Goal: Find specific fact: Find specific fact

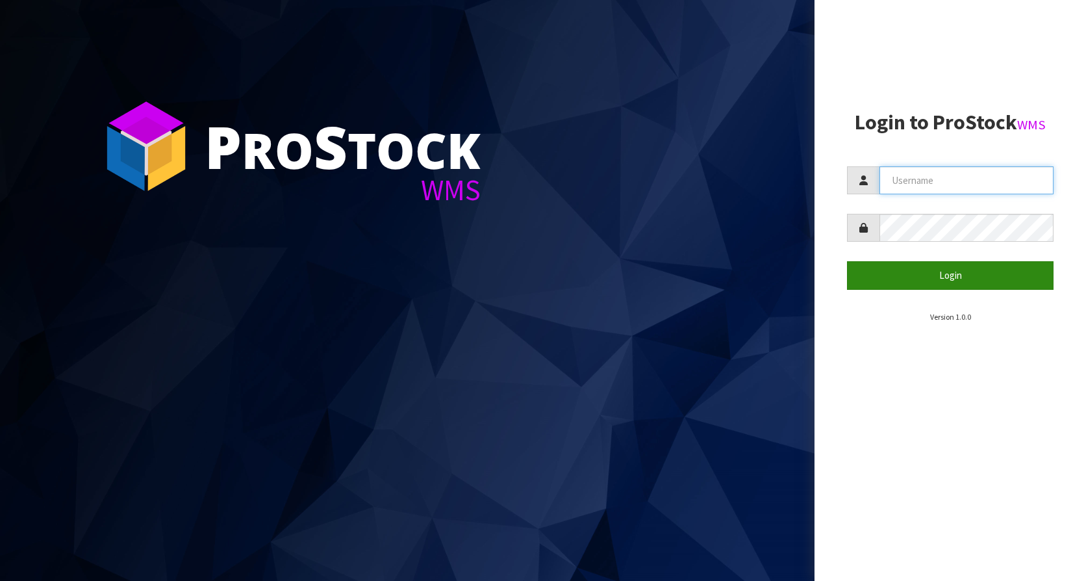
type input "KitchenAid"
click at [938, 267] on button "Login" at bounding box center [950, 275] width 207 height 28
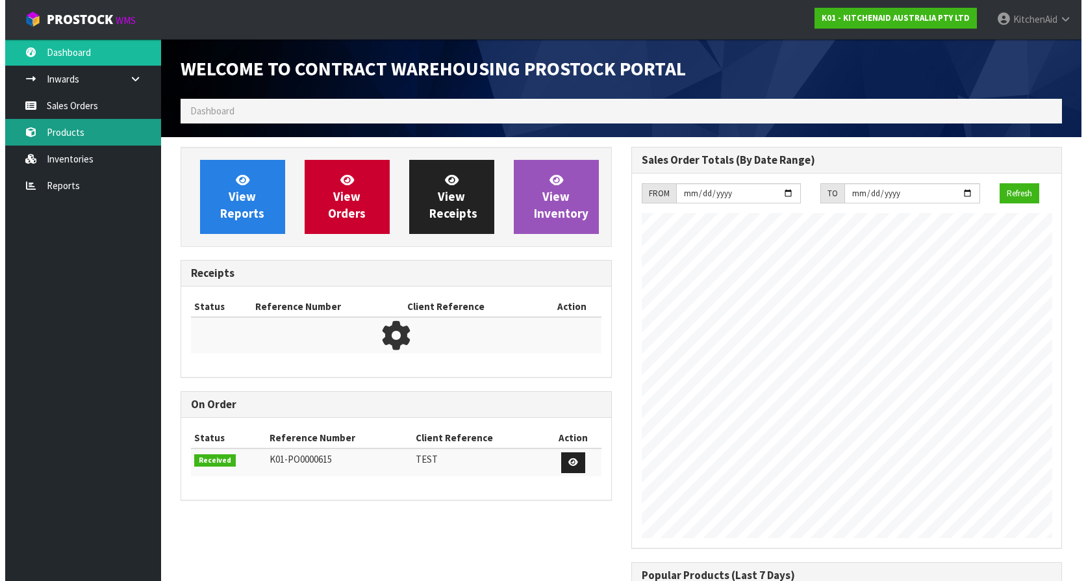
scroll to position [720, 450]
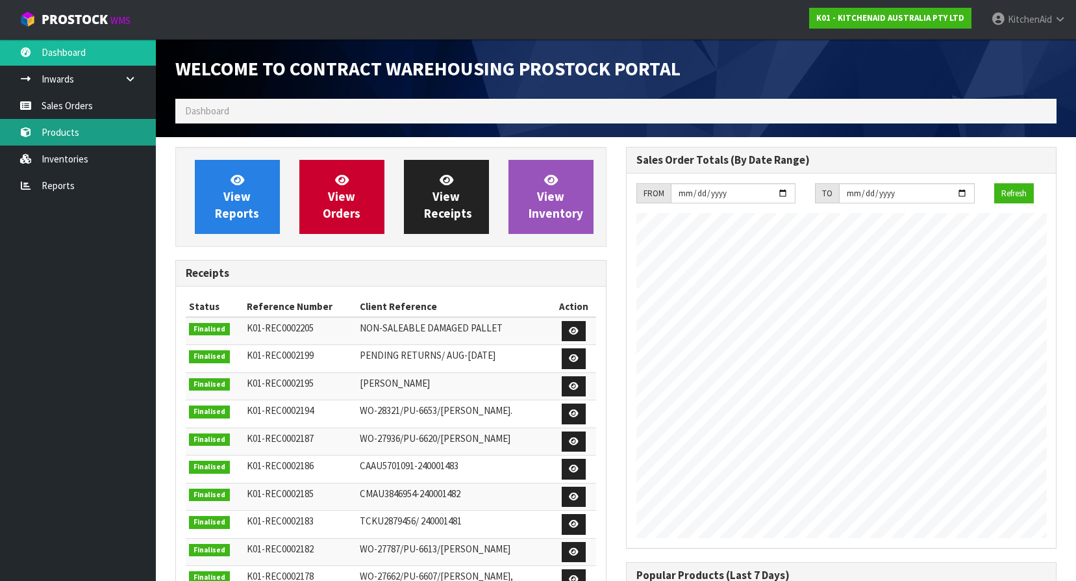
drag, startPoint x: 43, startPoint y: 129, endPoint x: 36, endPoint y: 125, distance: 7.3
click at [43, 129] on link "Products" at bounding box center [78, 132] width 156 height 27
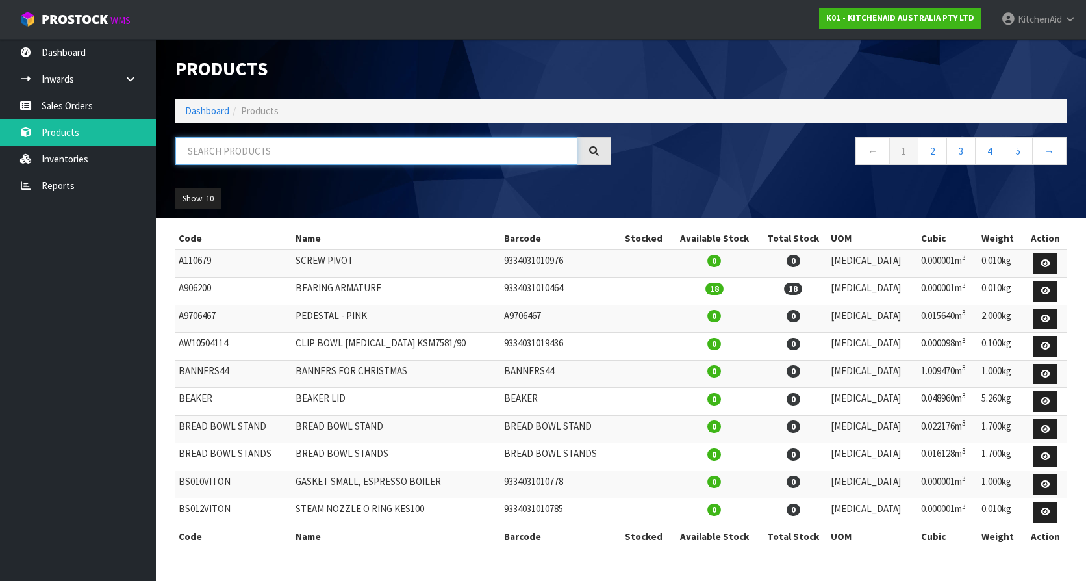
click at [262, 153] on input "text" at bounding box center [376, 151] width 402 height 28
paste input "3184264"
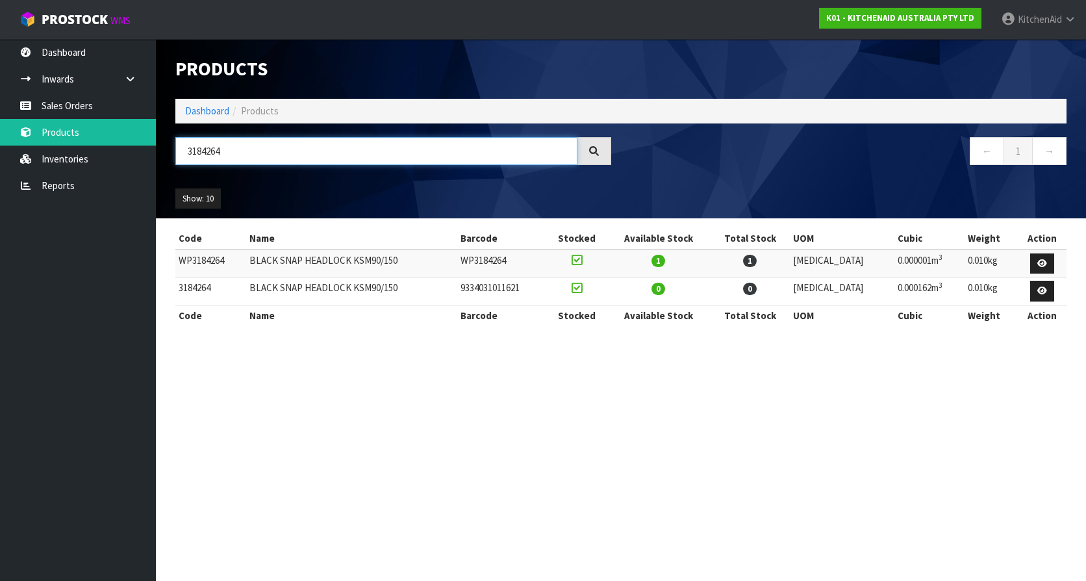
type input "3184264"
drag, startPoint x: 177, startPoint y: 285, endPoint x: 224, endPoint y: 287, distance: 47.5
click at [224, 287] on td "3184264" at bounding box center [210, 291] width 71 height 28
copy td "3184264"
